Goal: Information Seeking & Learning: Learn about a topic

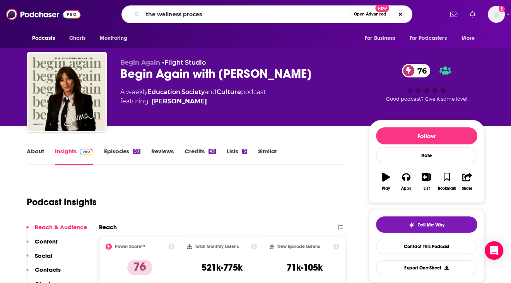
type input "the wellness process"
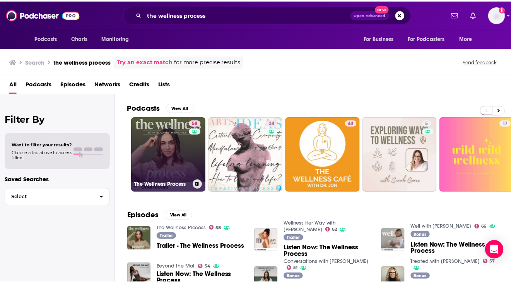
scroll to position [39, 0]
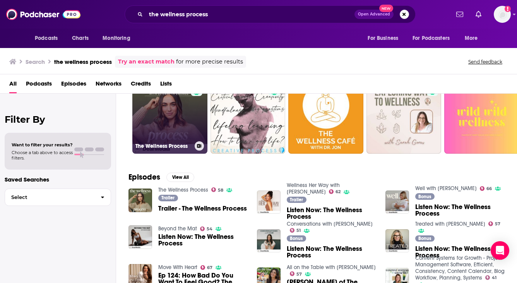
click at [163, 126] on link "58 The Wellness Process" at bounding box center [169, 115] width 75 height 75
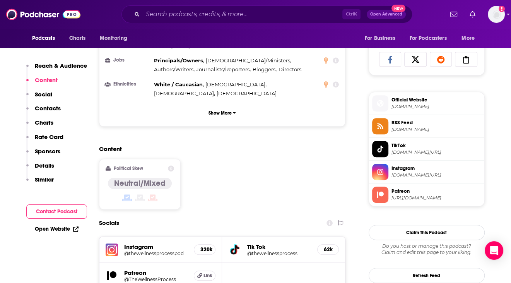
scroll to position [425, 0]
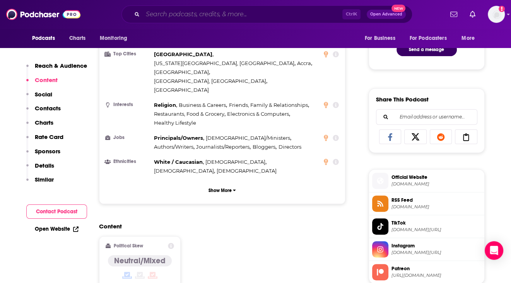
click at [220, 12] on input "Search podcasts, credits, & more..." at bounding box center [242, 14] width 199 height 12
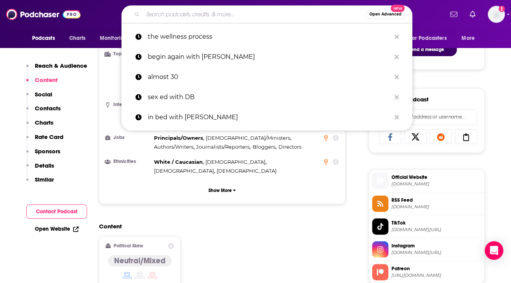
paste input "Over 50 & Flourishing"
type input "Over 50 & Flourishing"
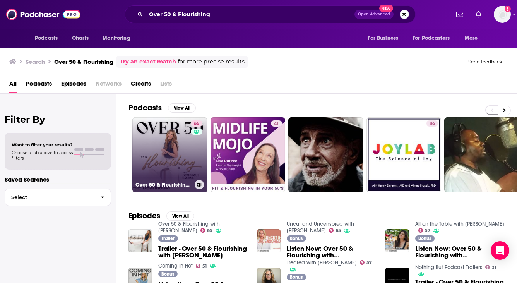
click at [142, 138] on link "65 Over 50 & Flourishing with [PERSON_NAME]" at bounding box center [169, 154] width 75 height 75
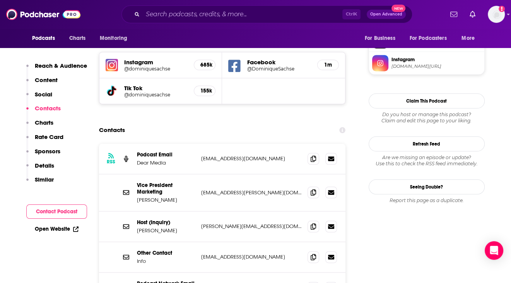
scroll to position [735, 0]
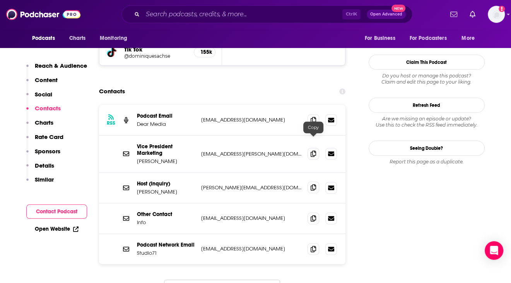
click at [314, 184] on icon at bounding box center [312, 187] width 5 height 6
click at [223, 12] on input "Search podcasts, credits, & more..." at bounding box center [242, 14] width 199 height 12
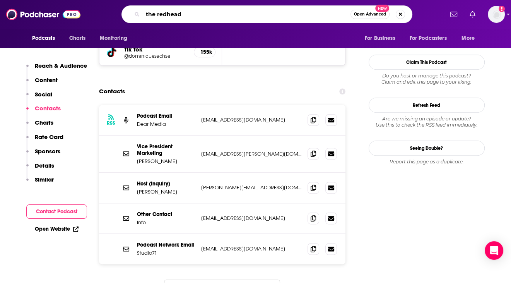
type input "the redheads"
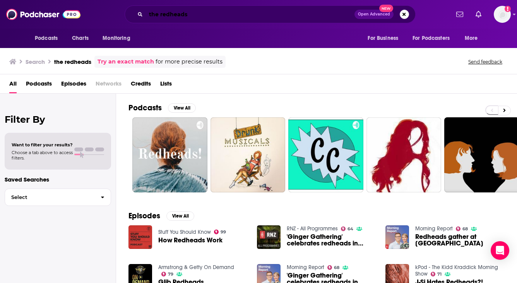
click at [197, 12] on input "the redheads" at bounding box center [250, 14] width 208 height 12
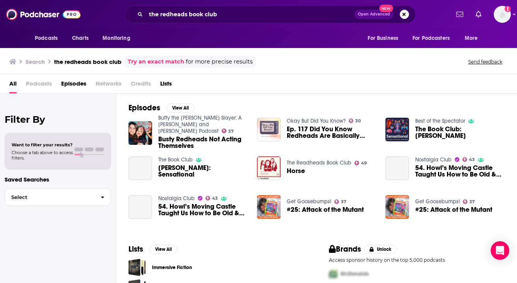
scroll to position [43, 0]
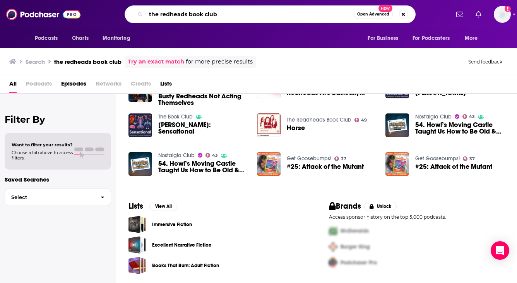
click at [203, 15] on input "the redheads book club" at bounding box center [250, 14] width 208 height 12
type input "the toast"
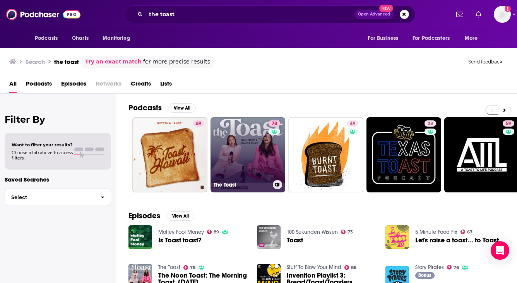
click at [230, 135] on link "78 The Toast" at bounding box center [247, 154] width 75 height 75
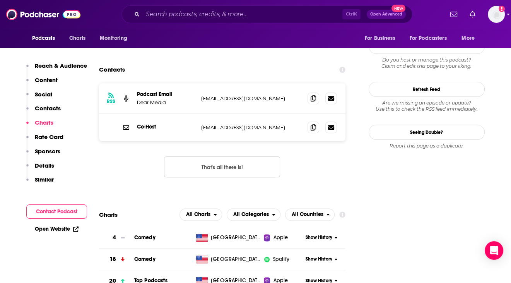
scroll to position [735, 0]
